Goal: Information Seeking & Learning: Find specific fact

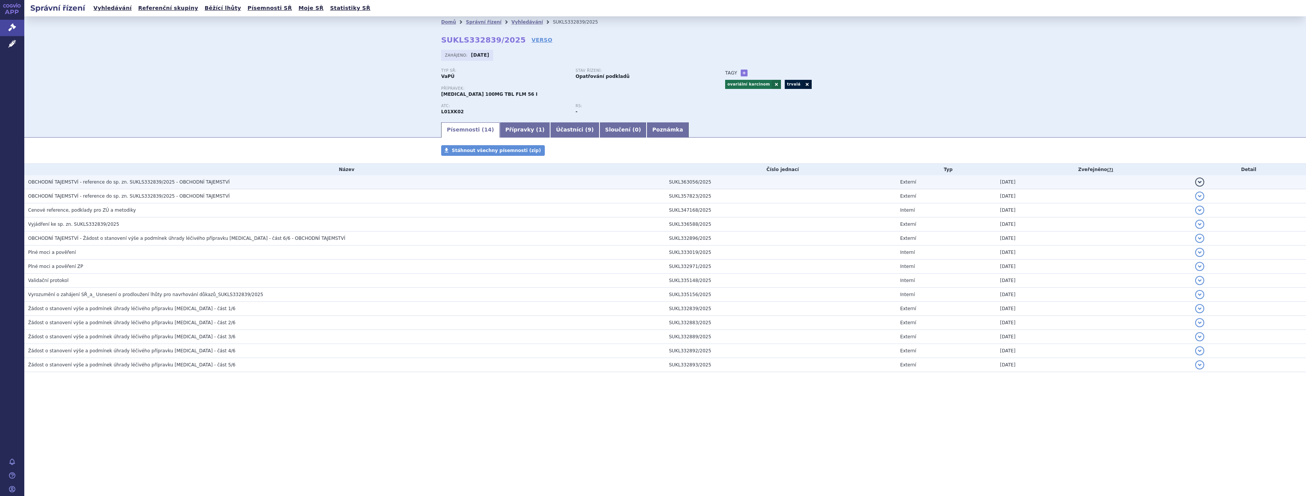
click at [132, 181] on span "OBCHODNÍ TAJEMSTVÍ - reference do sp. zn. SUKLS332839/2025 - OBCHODNÍ TAJEMSTVÍ" at bounding box center [129, 181] width 202 height 5
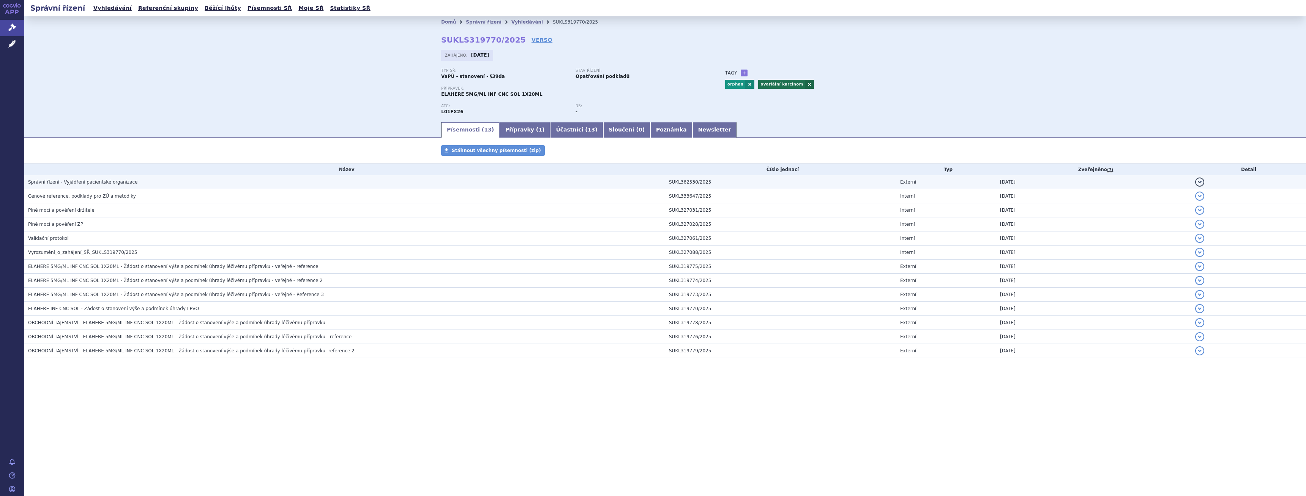
click at [111, 183] on span "Správní řízení - Vyjádření pacientské organizace" at bounding box center [83, 181] width 110 height 5
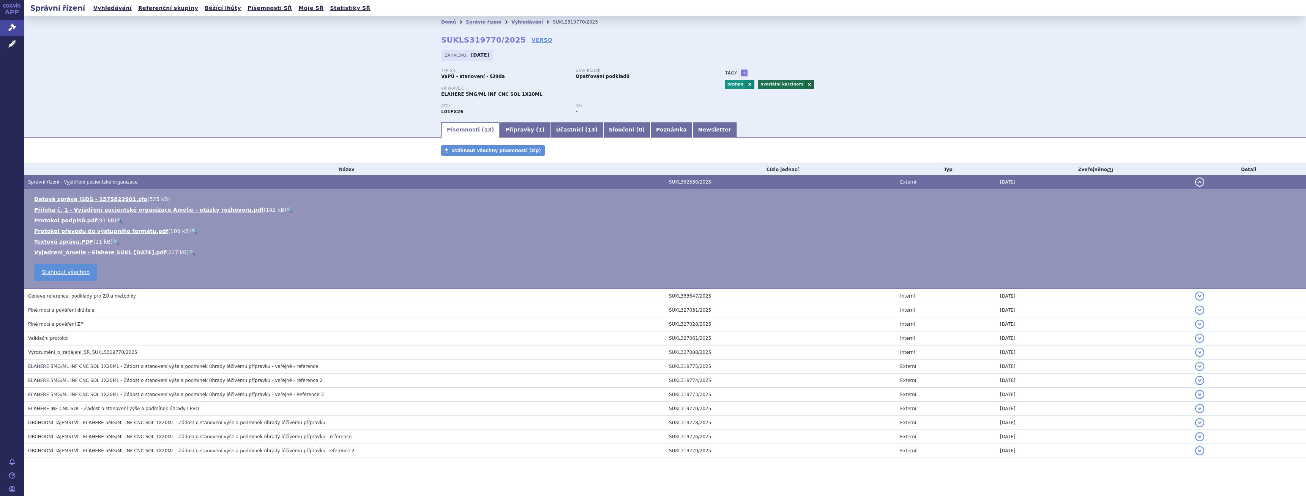
click at [189, 251] on link "🔍" at bounding box center [192, 252] width 6 height 6
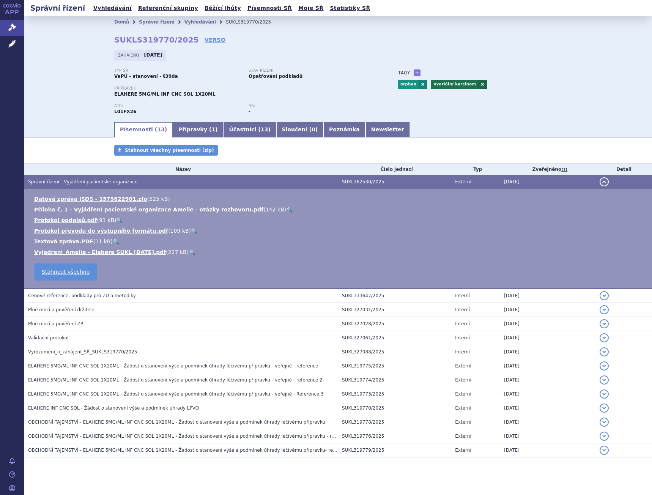
click at [106, 178] on h3 "Správní řízení - Vyjádření pacientské organizace" at bounding box center [183, 182] width 310 height 8
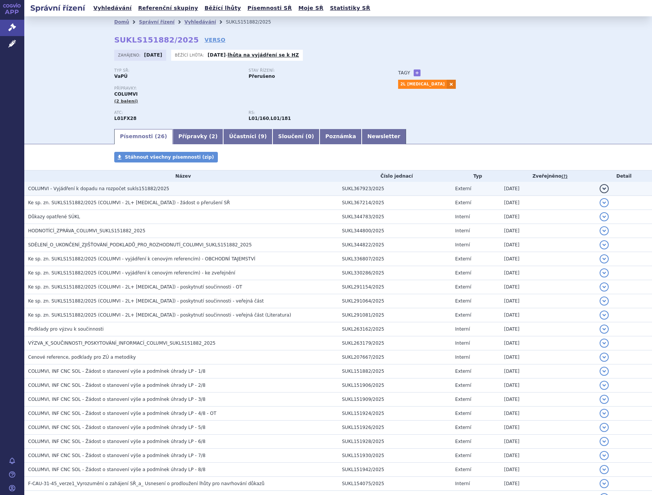
click at [112, 191] on span "COLUMVI - Vyjádření k dopadu na rozpočet sukls151882/2025" at bounding box center [98, 188] width 141 height 5
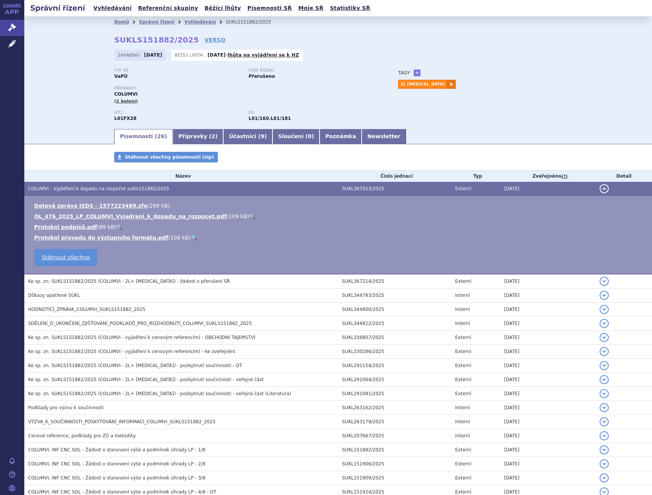
click at [249, 215] on link "🔍" at bounding box center [252, 216] width 6 height 6
click at [145, 280] on span "Ke sp. zn. SUKLS151882/2025 (COLUMVI - 2L+ [MEDICAL_DATA]) - žádost o přerušení…" at bounding box center [129, 281] width 202 height 5
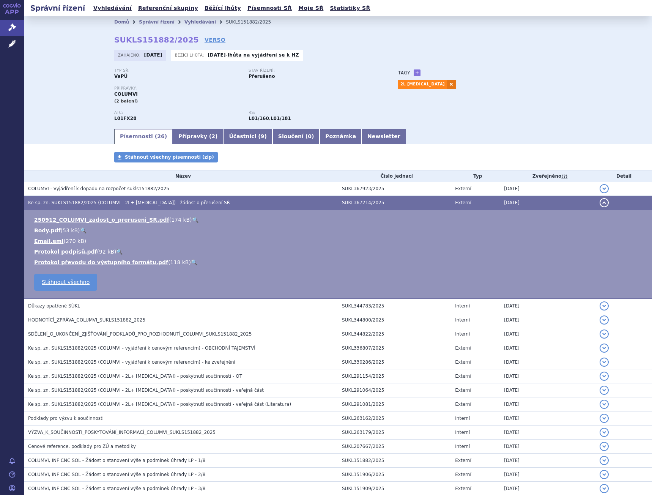
click at [192, 220] on link "🔍" at bounding box center [195, 220] width 6 height 6
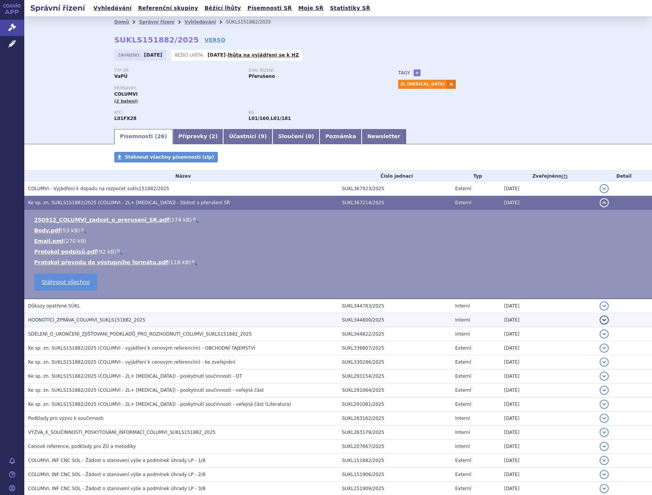
click at [97, 321] on span "HODNOTÍCÍ_ZPRÁVA_COLUMVI_SUKLS151882_2025" at bounding box center [86, 319] width 117 height 5
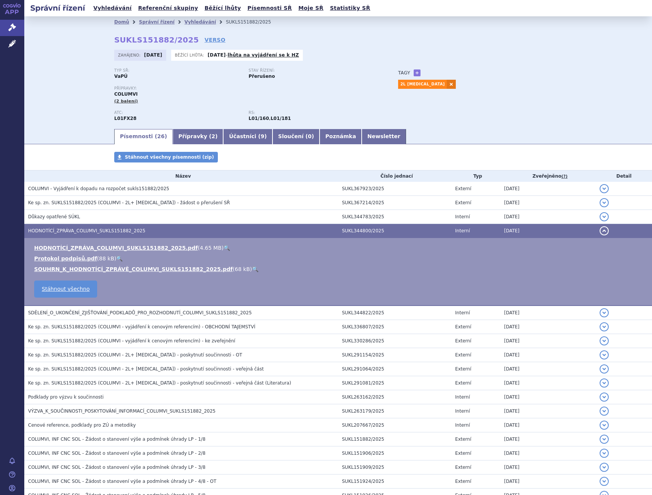
click at [224, 249] on link "🔍" at bounding box center [227, 248] width 6 height 6
